Goal: Task Accomplishment & Management: Manage account settings

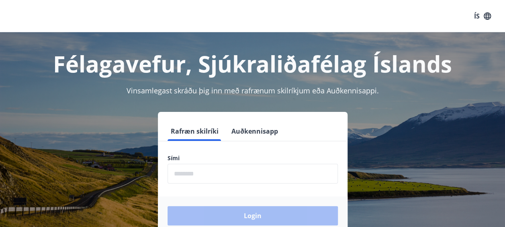
click at [252, 172] on input "phone" at bounding box center [253, 174] width 170 height 20
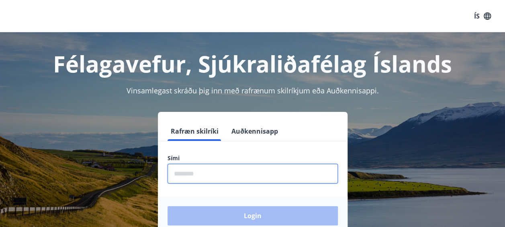
type input "********"
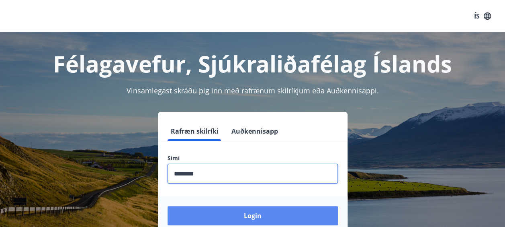
click at [239, 216] on button "Login" at bounding box center [253, 215] width 170 height 19
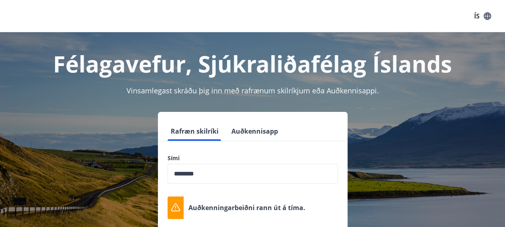
click at [239, 216] on div "Auðkenningarbeiðni rann út á tíma." at bounding box center [253, 207] width 170 height 22
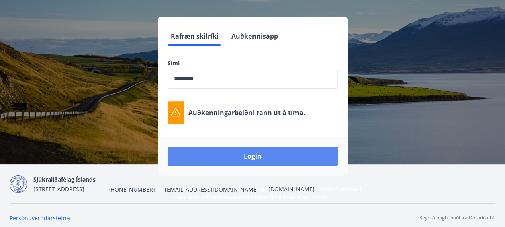
scroll to position [92, 0]
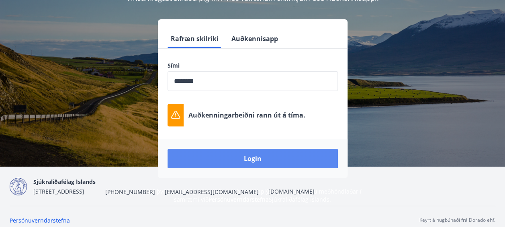
click at [272, 164] on button "Login" at bounding box center [253, 158] width 170 height 19
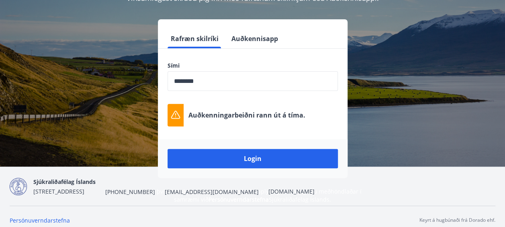
click at [132, 80] on div "Rafræn skilríki Auðkennisapp Sími ​ Auðkenningarbeiðni [PERSON_NAME] út á tíma.…" at bounding box center [253, 98] width 486 height 158
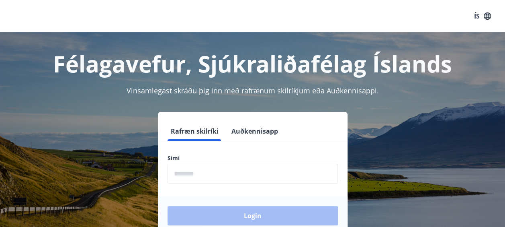
click at [197, 170] on input "phone" at bounding box center [253, 174] width 170 height 20
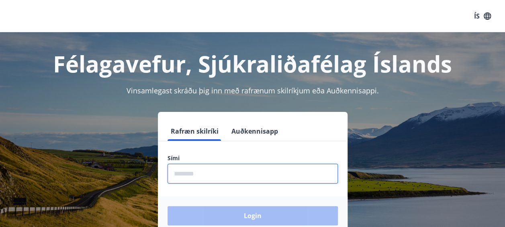
type input "********"
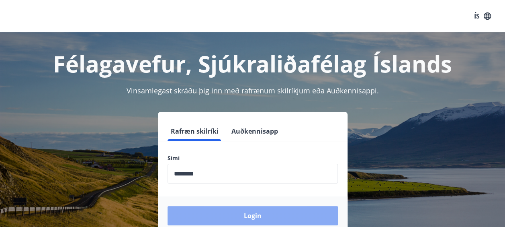
click at [329, 210] on button "Login" at bounding box center [253, 215] width 170 height 19
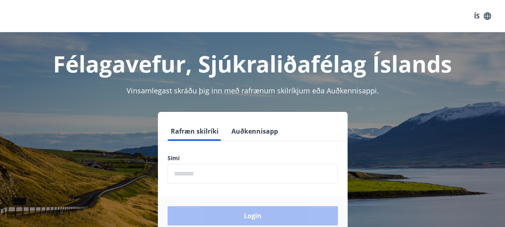
click at [267, 173] on input "phone" at bounding box center [253, 174] width 170 height 20
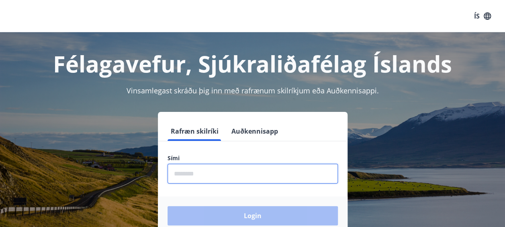
click at [224, 183] on input "phone" at bounding box center [253, 174] width 170 height 20
click at [227, 177] on input "phone" at bounding box center [253, 174] width 170 height 20
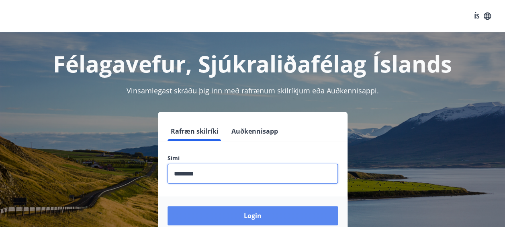
type input "********"
click at [306, 217] on button "Login" at bounding box center [253, 215] width 170 height 19
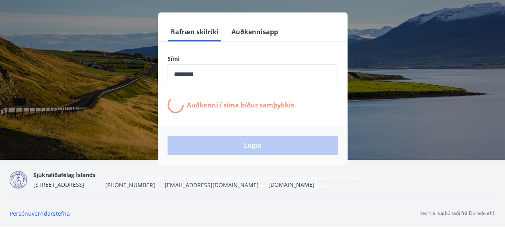
scroll to position [88, 0]
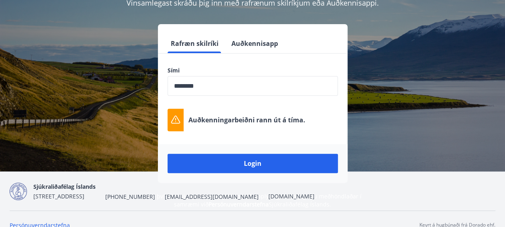
click at [263, 46] on button "Auðkennisapp" at bounding box center [254, 43] width 53 height 19
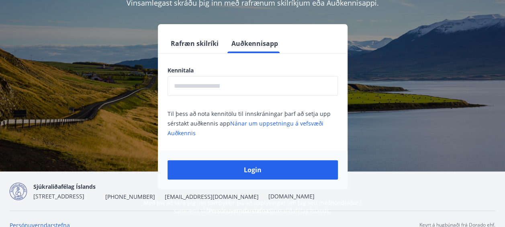
click at [264, 86] on input "text" at bounding box center [253, 86] width 170 height 20
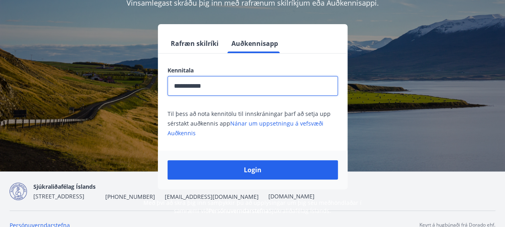
type input "**********"
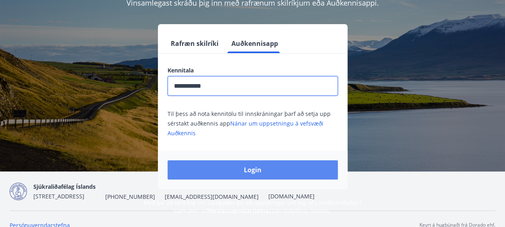
click at [289, 173] on button "Login" at bounding box center [253, 169] width 170 height 19
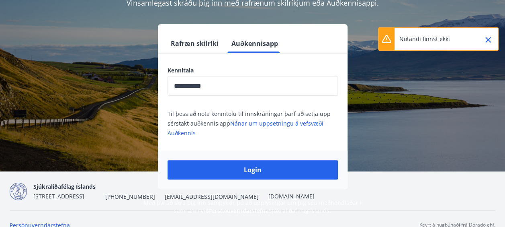
click at [488, 39] on icon "Close" at bounding box center [488, 40] width 6 height 6
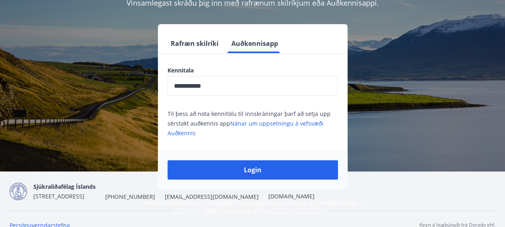
click at [199, 43] on button "Rafræn skilríki" at bounding box center [195, 43] width 54 height 19
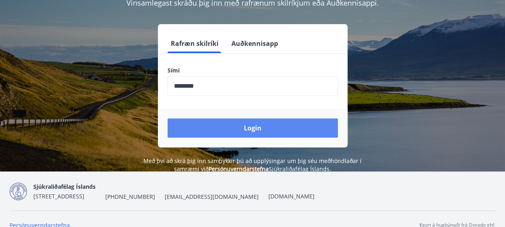
click at [268, 126] on button "Login" at bounding box center [253, 127] width 170 height 19
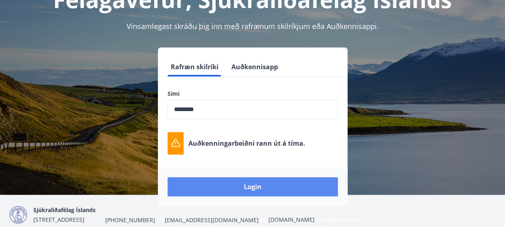
scroll to position [43, 0]
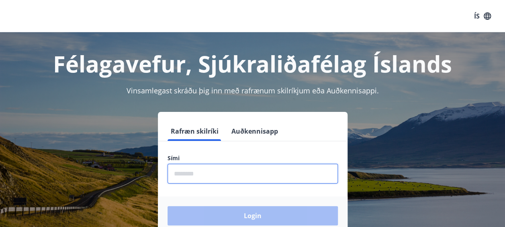
click at [229, 175] on input "phone" at bounding box center [253, 174] width 170 height 20
type input "********"
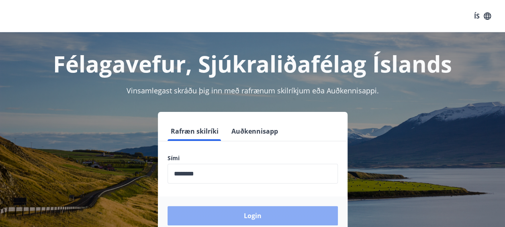
click at [220, 215] on button "Login" at bounding box center [253, 215] width 170 height 19
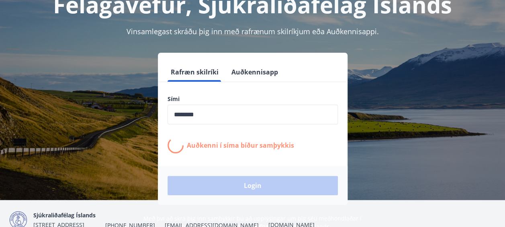
scroll to position [70, 0]
